Goal: Task Accomplishment & Management: Complete application form

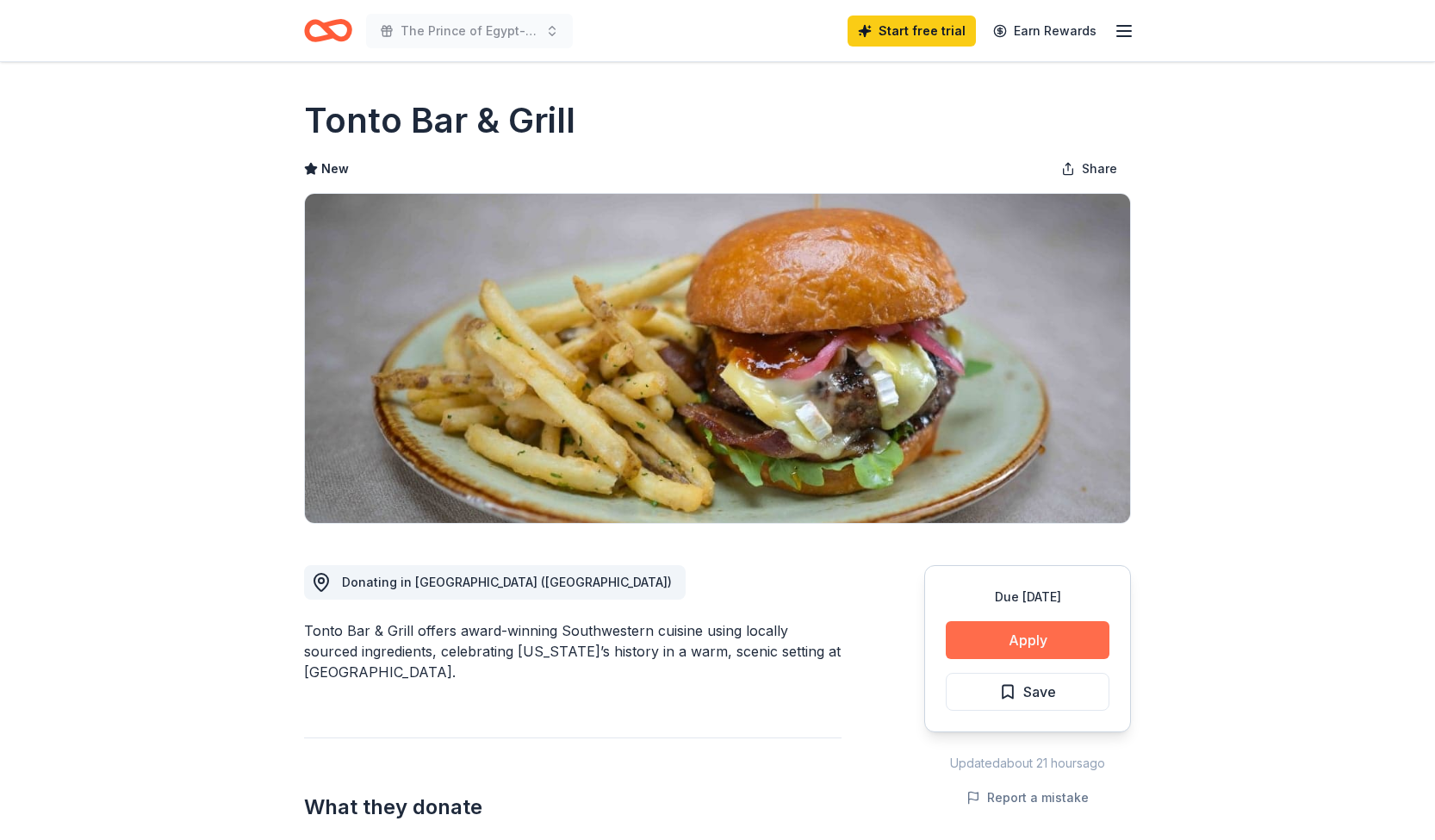
click at [1061, 653] on button "Apply" at bounding box center [1028, 640] width 163 height 38
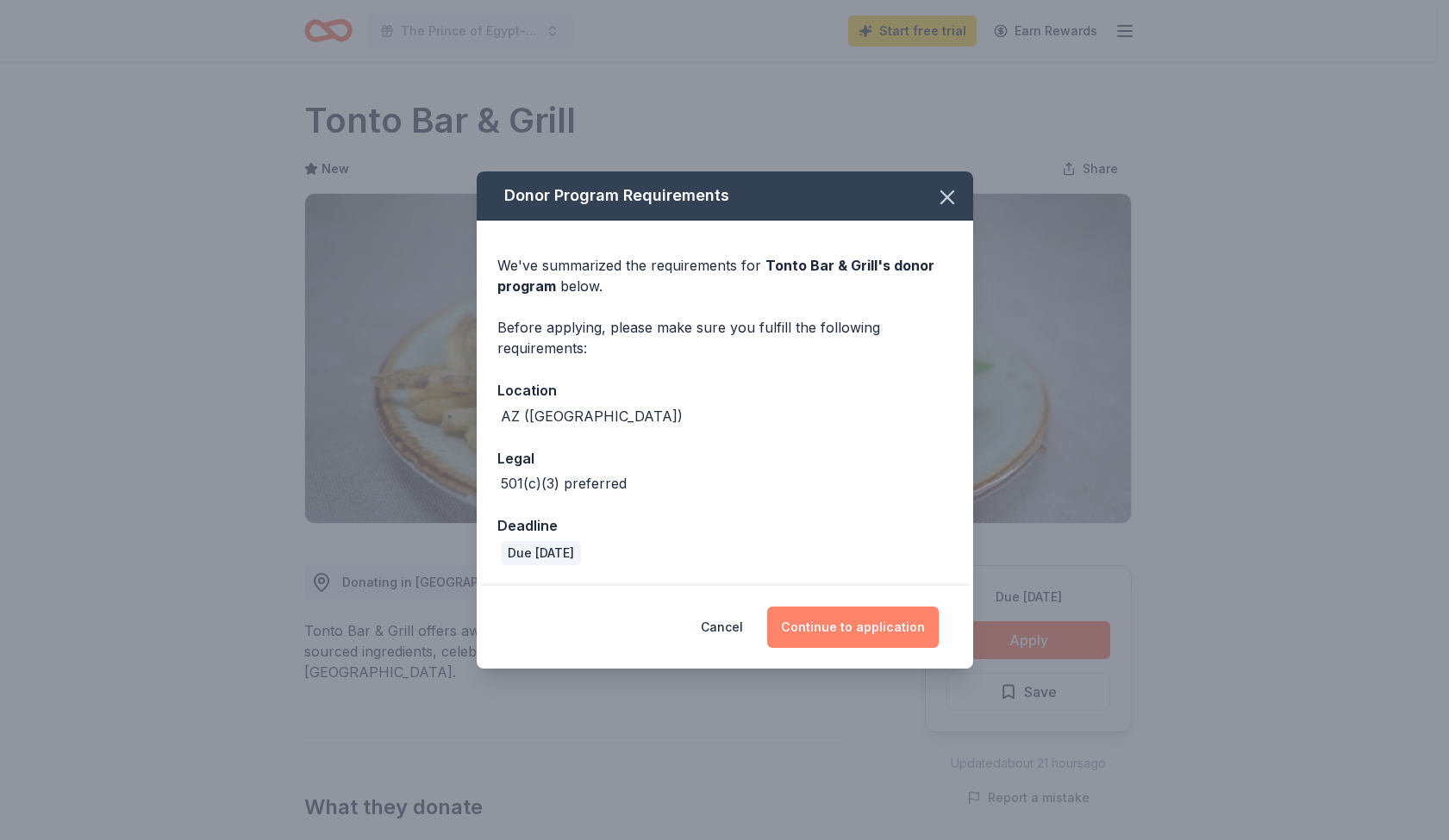
click at [871, 644] on button "Continue to application" at bounding box center [852, 627] width 171 height 41
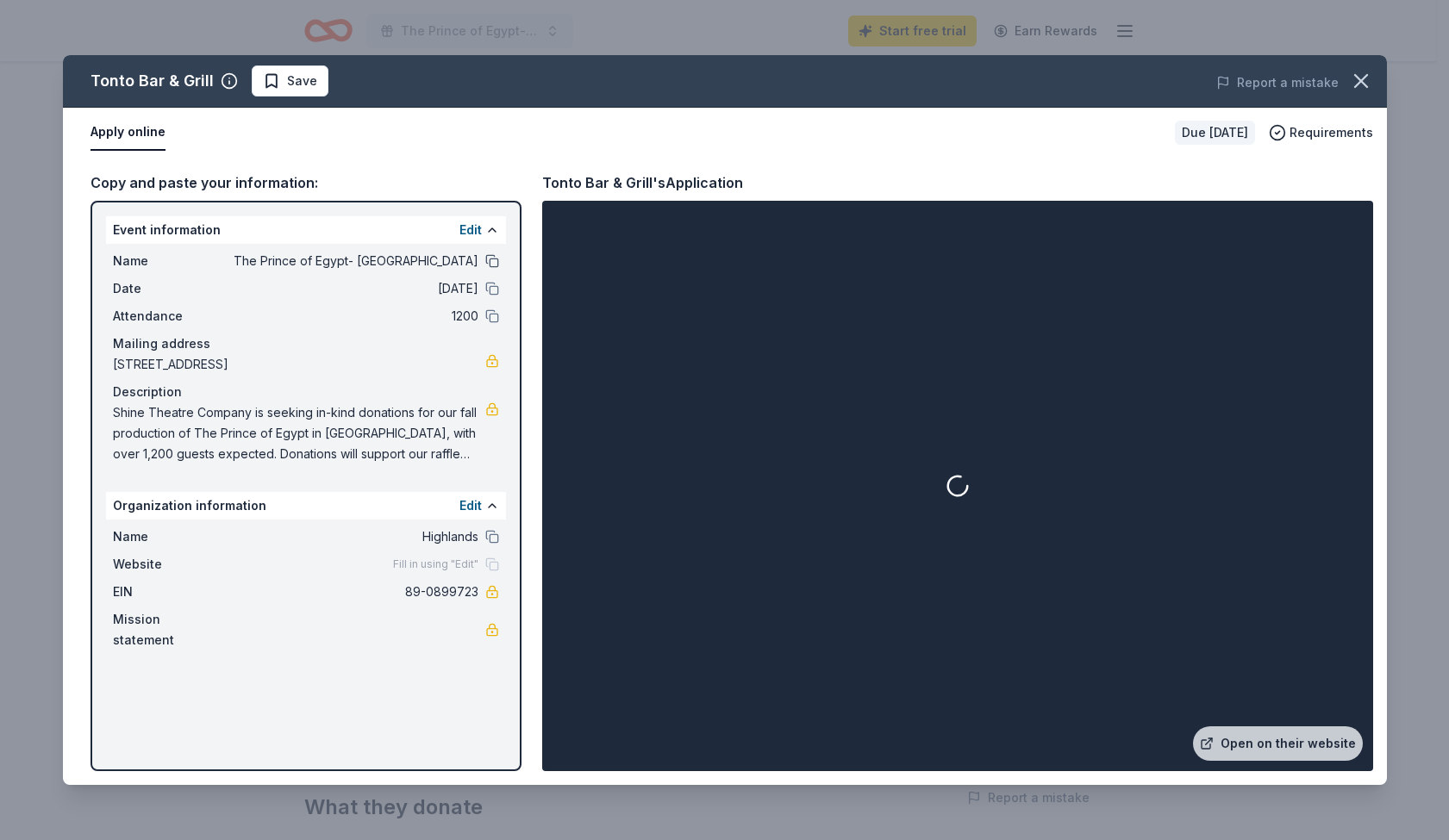
click at [491, 258] on button at bounding box center [491, 260] width 13 height 13
click at [493, 289] on button at bounding box center [491, 288] width 13 height 13
click at [493, 311] on button at bounding box center [491, 316] width 13 height 13
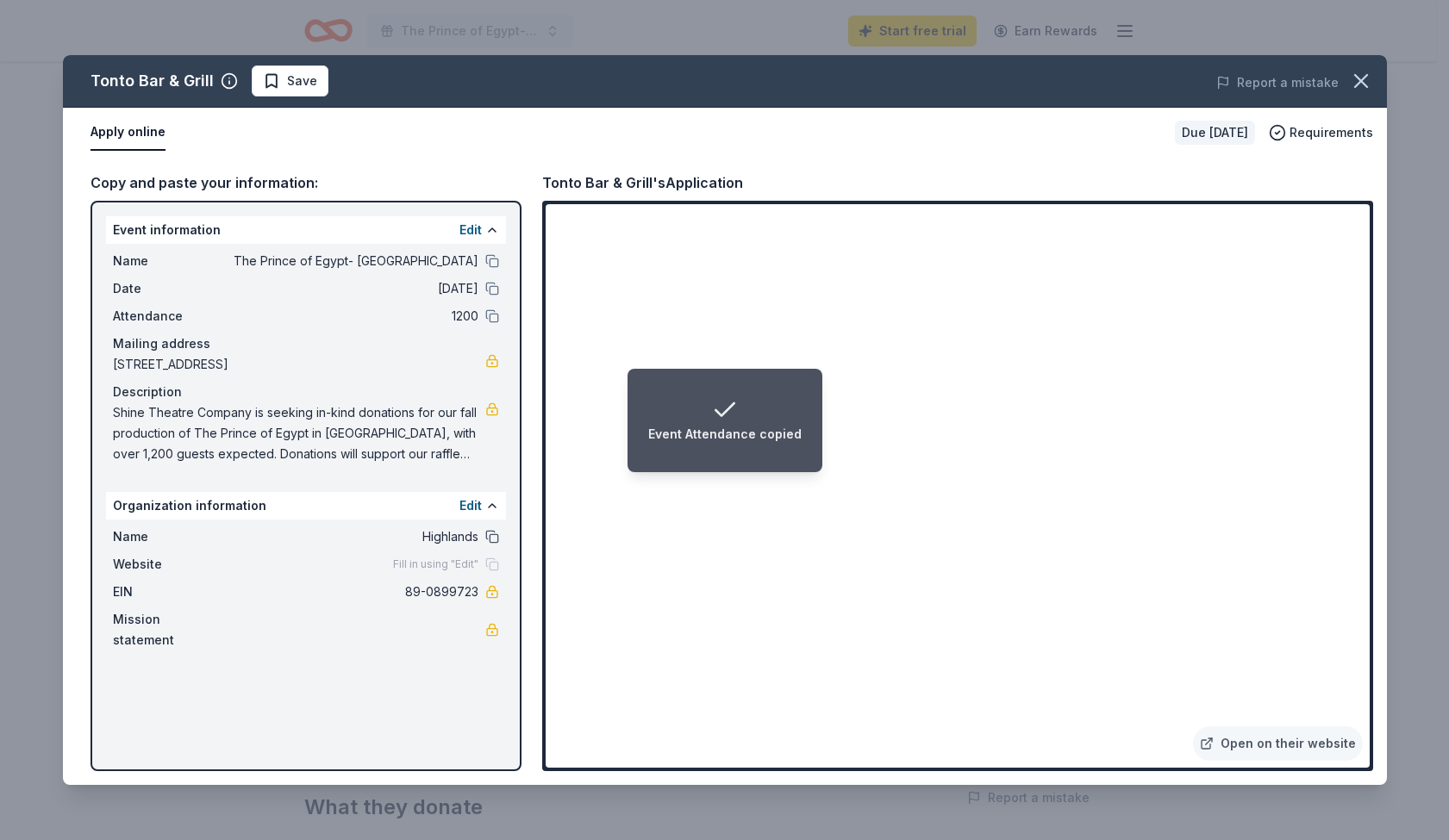
click at [493, 540] on button at bounding box center [491, 536] width 13 height 13
click at [1286, 745] on link "Open on their website" at bounding box center [1278, 743] width 170 height 34
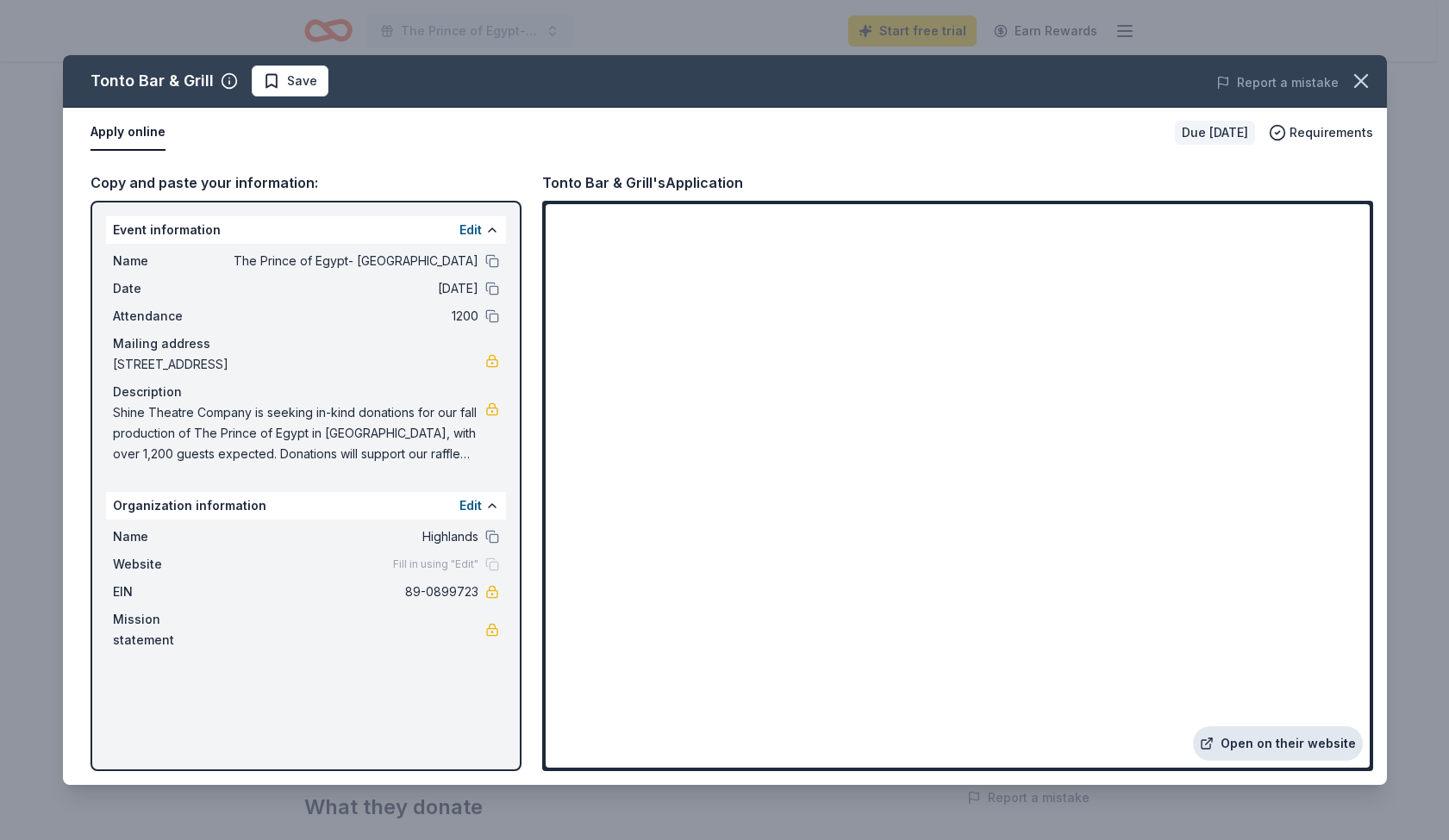
click at [1252, 747] on link "Open on their website" at bounding box center [1278, 743] width 170 height 34
